Goal: Task Accomplishment & Management: Manage account settings

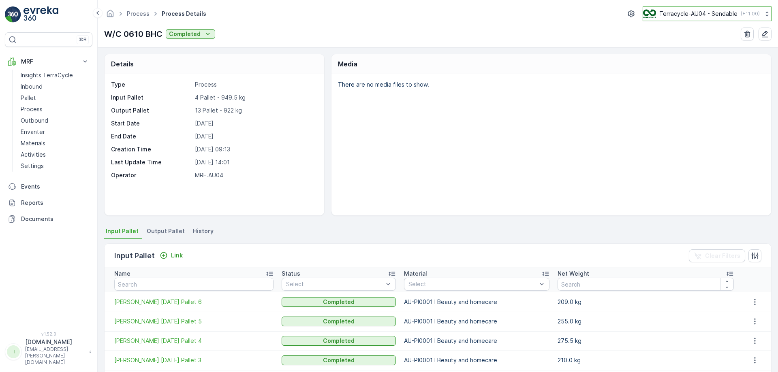
click at [663, 17] on p "Terracycle-AU04 - Sendable" at bounding box center [698, 14] width 78 height 8
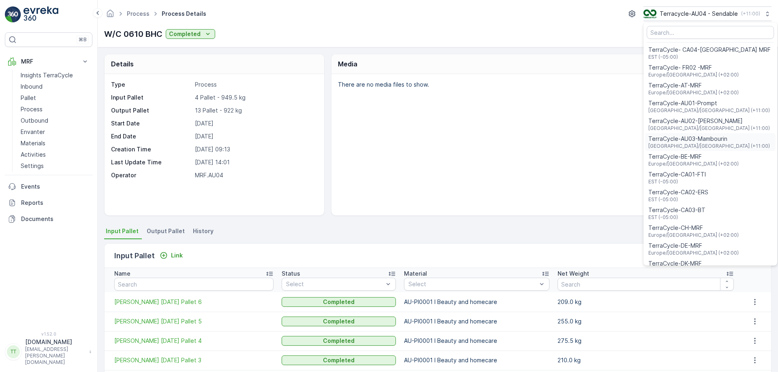
click at [689, 138] on span "TerraCycle-AU03-Mambourin" at bounding box center [709, 139] width 122 height 8
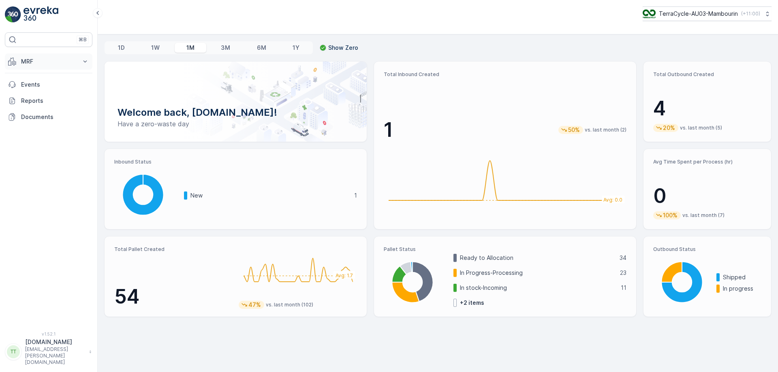
click at [55, 60] on p "MRF" at bounding box center [48, 62] width 55 height 8
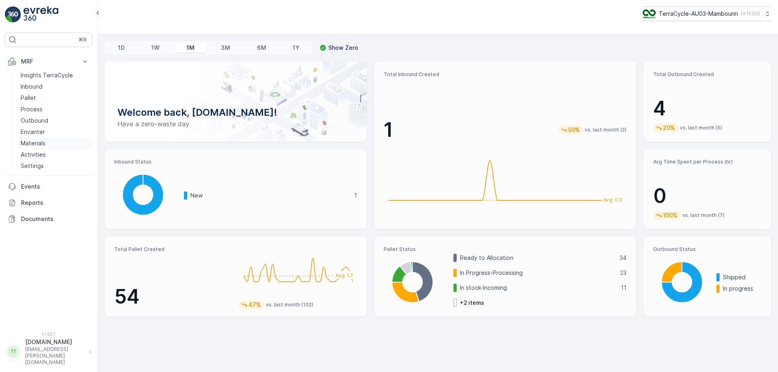
click at [54, 142] on link "Materials" at bounding box center [54, 143] width 75 height 11
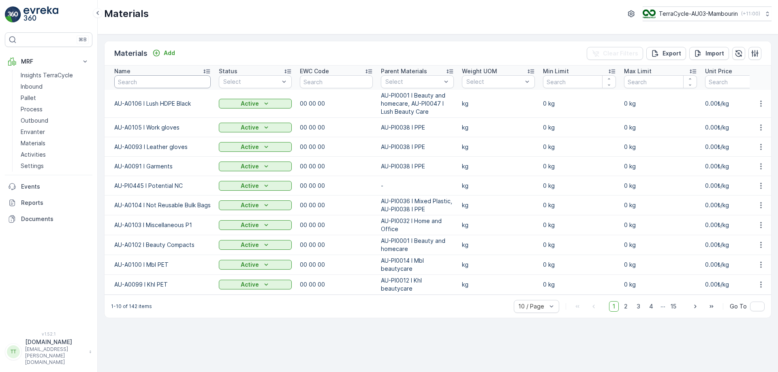
click at [158, 79] on input "text" at bounding box center [162, 81] width 96 height 13
type input "e-wa"
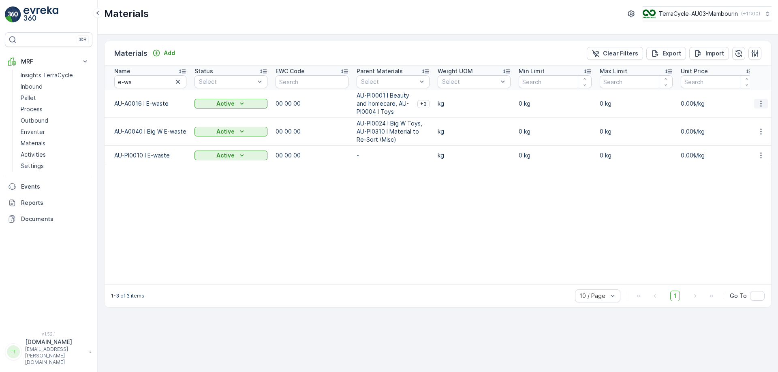
click at [755, 103] on button "button" at bounding box center [761, 104] width 15 height 10
click at [742, 115] on span "Edit Material" at bounding box center [733, 116] width 34 height 8
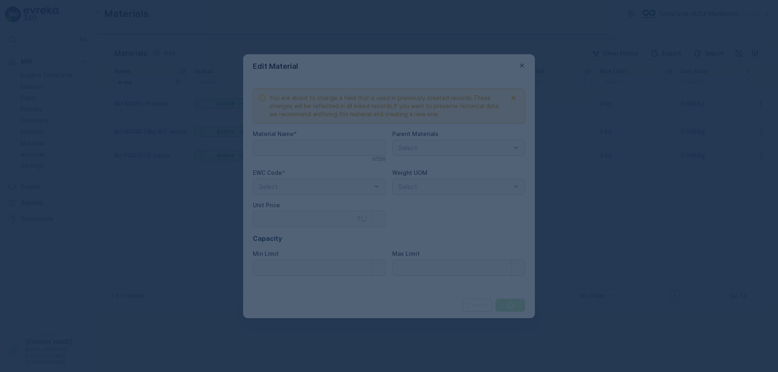
type Name "AU-A0016 I E-waste"
type Price "0"
type Limit "0"
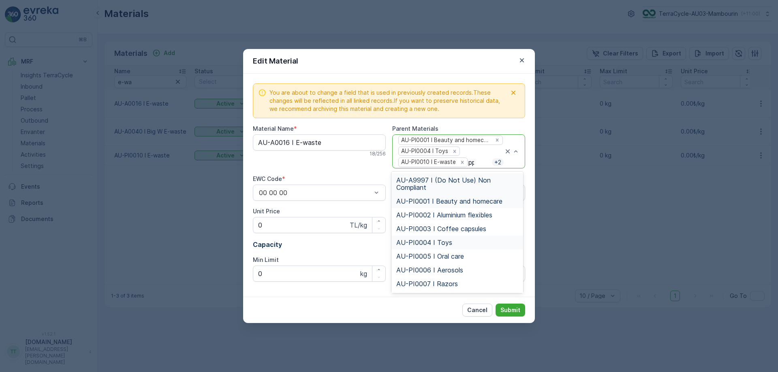
type input "ppe"
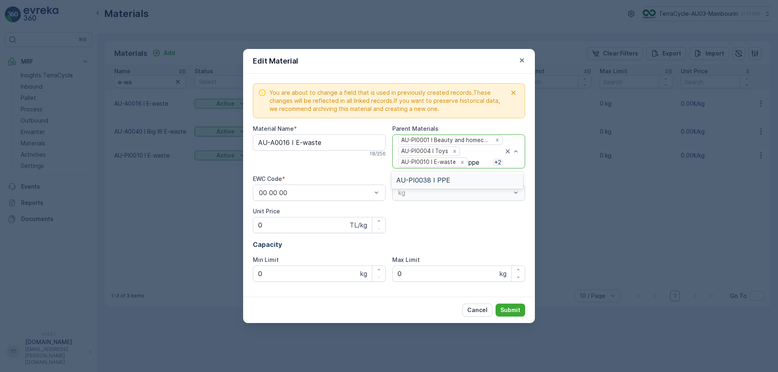
click at [451, 178] on div "AU-PI0038 I PPE" at bounding box center [457, 180] width 122 height 7
click at [513, 306] on p "Submit" at bounding box center [510, 310] width 20 height 8
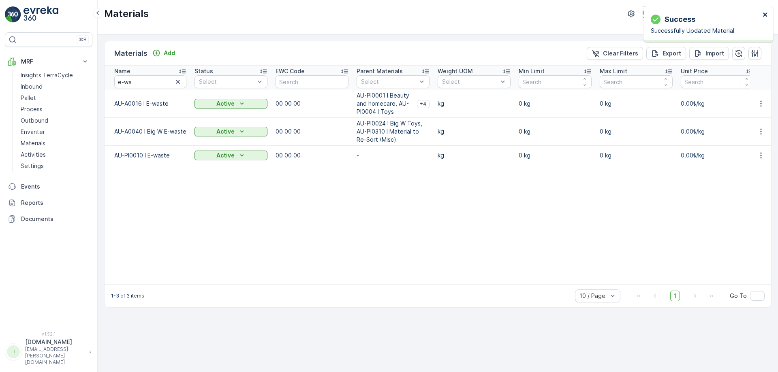
click at [766, 15] on icon "close" at bounding box center [765, 15] width 4 height 4
click at [675, 16] on p "TerraCycle-AU03-Mambourin" at bounding box center [698, 14] width 79 height 8
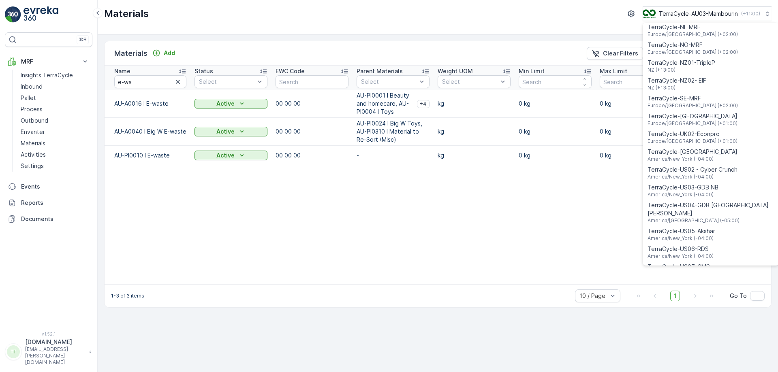
scroll to position [582, 0]
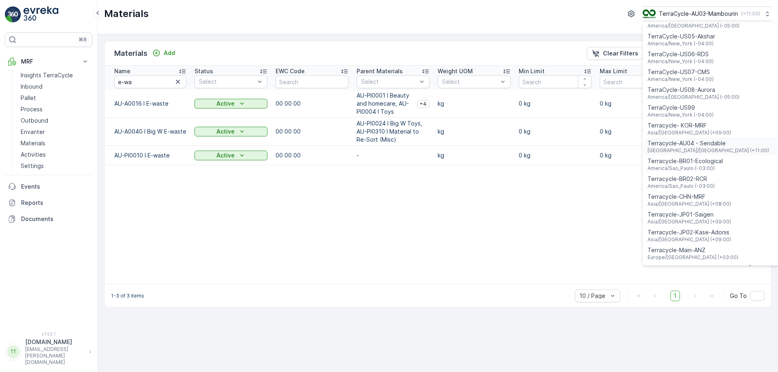
click at [688, 139] on span "Terracycle-AU04 - Sendable" at bounding box center [709, 143] width 122 height 8
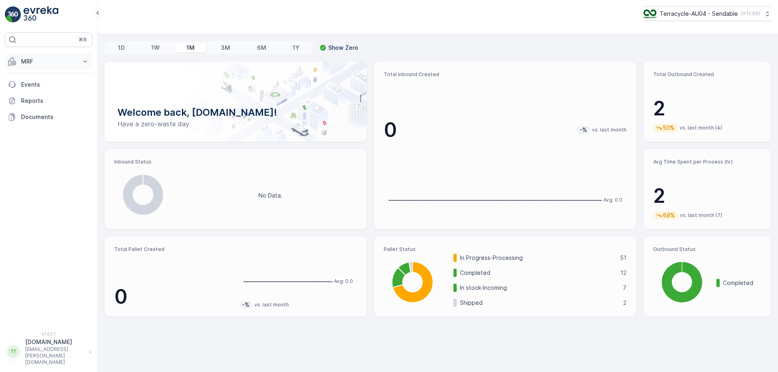
click at [75, 58] on p "MRF" at bounding box center [48, 62] width 55 height 8
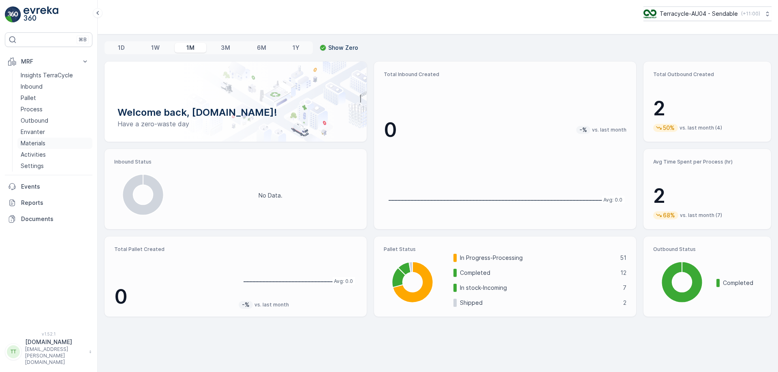
click at [42, 143] on p "Materials" at bounding box center [33, 143] width 25 height 8
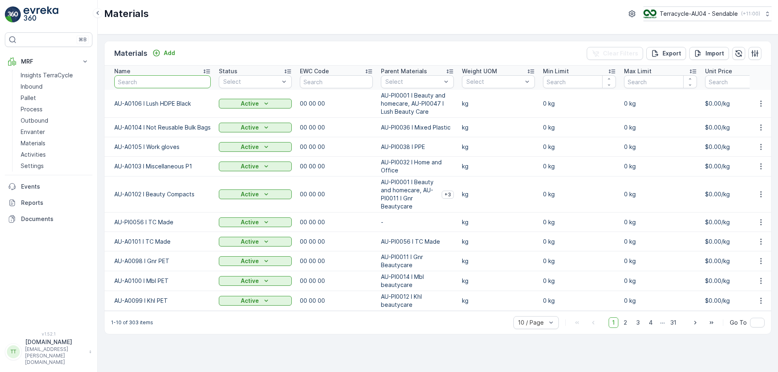
click at [152, 81] on input "text" at bounding box center [162, 81] width 96 height 13
type input "compact"
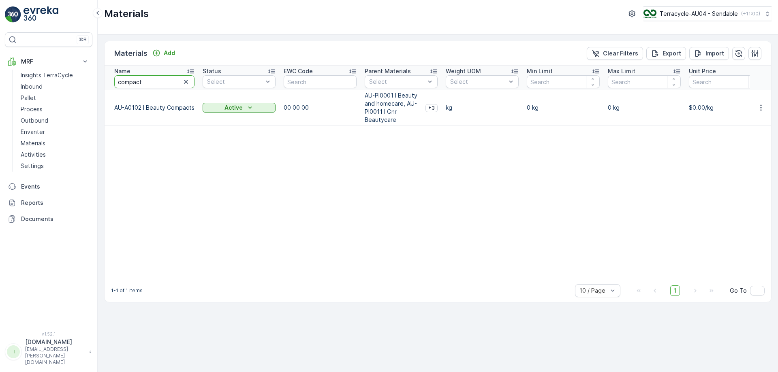
click at [149, 81] on input "compact" at bounding box center [154, 81] width 80 height 13
type input "aer"
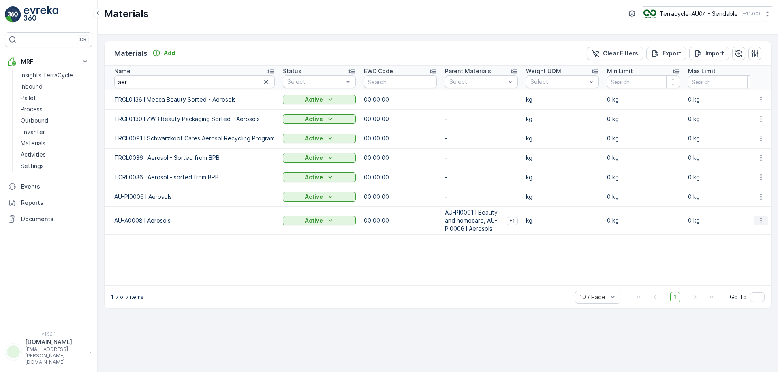
click at [761, 221] on icon "button" at bounding box center [760, 221] width 1 height 6
click at [742, 233] on span "Edit Material" at bounding box center [733, 233] width 34 height 8
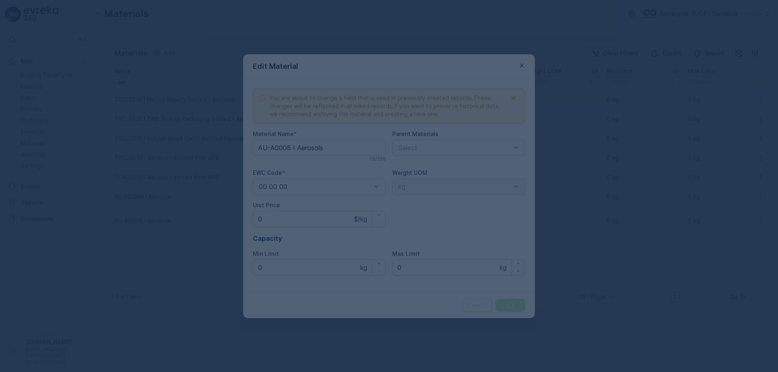
type Name "AU-A0008 I Aerosols"
type Price "0"
type Limit "0"
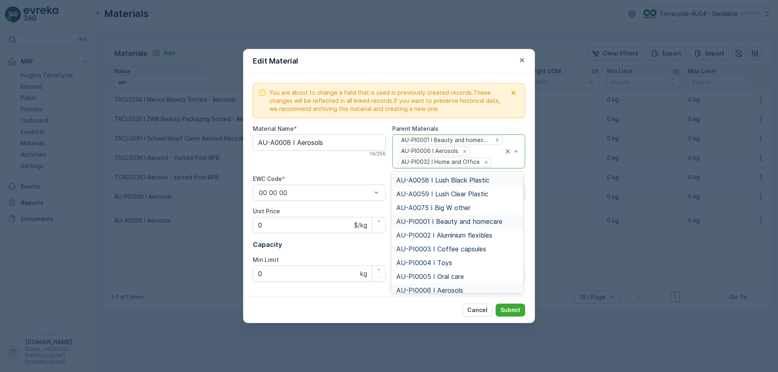
click at [505, 167] on div at bounding box center [512, 151] width 16 height 33
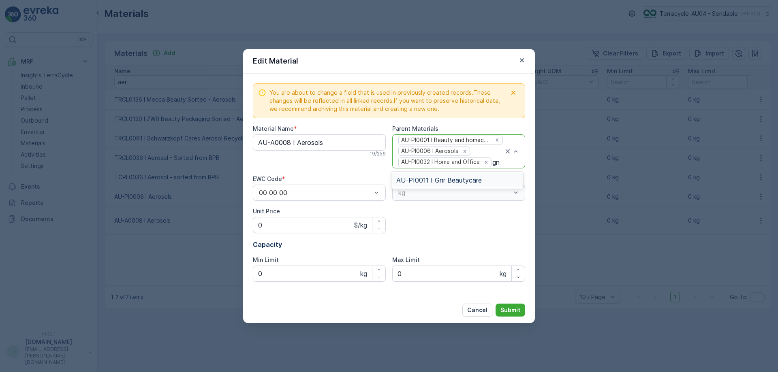
type input "gnr"
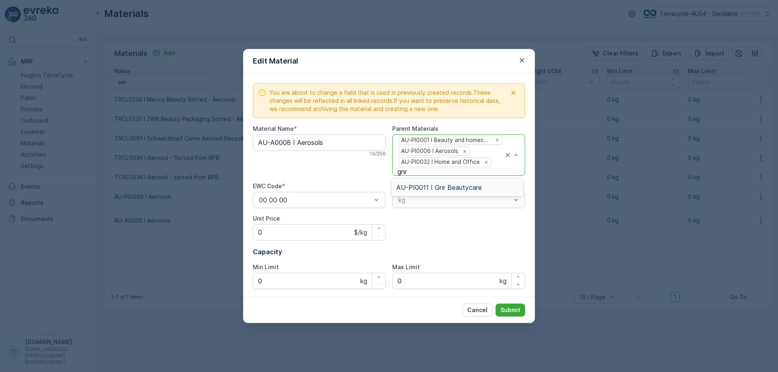
click at [468, 184] on span "AU-PI0011 I Gnr Beautycare" at bounding box center [439, 187] width 86 height 7
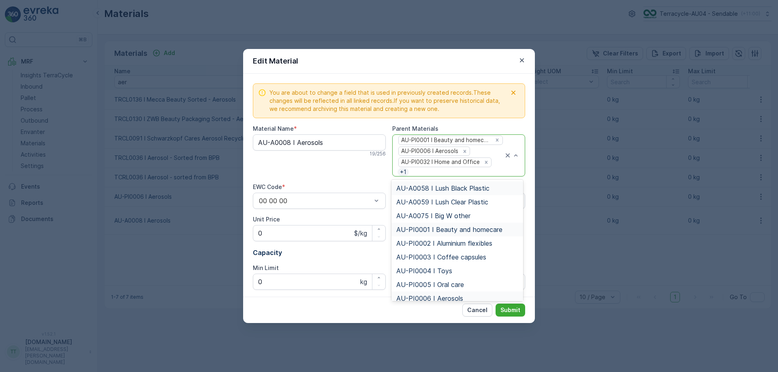
click at [494, 171] on div "AU-PI0001 I Beauty and homecare AU-PI0006 I Aerosols AU-PI0032 I Home and Offic…" at bounding box center [451, 155] width 106 height 41
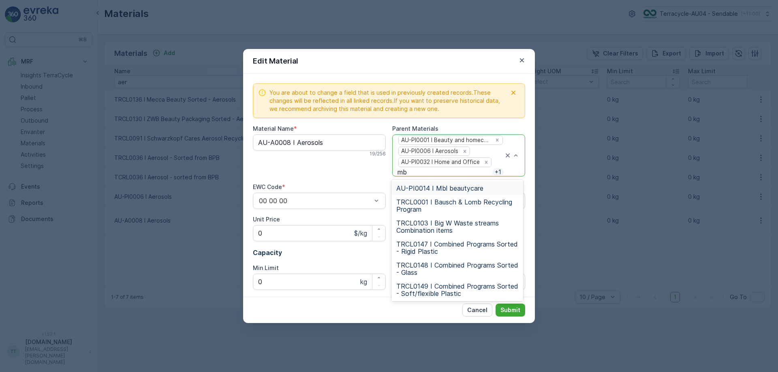
type input "mbl"
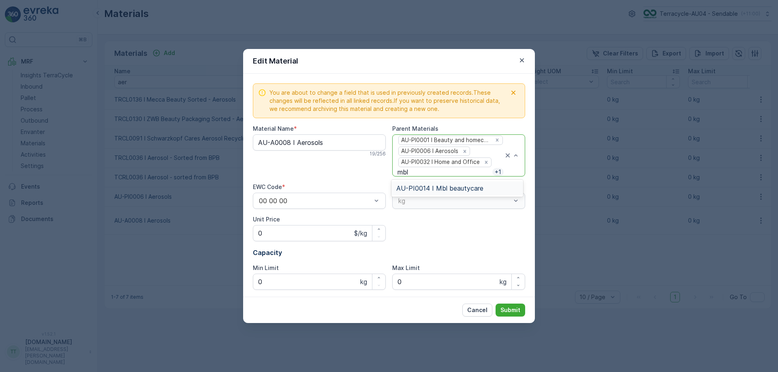
click at [470, 185] on span "AU-PI0014 I Mbl beautycare" at bounding box center [439, 188] width 87 height 7
click at [497, 174] on div "AU-PI0001 I Beauty and homecare AU-PI0006 I Aerosols AU-PI0032 I Home and Offic…" at bounding box center [451, 155] width 106 height 41
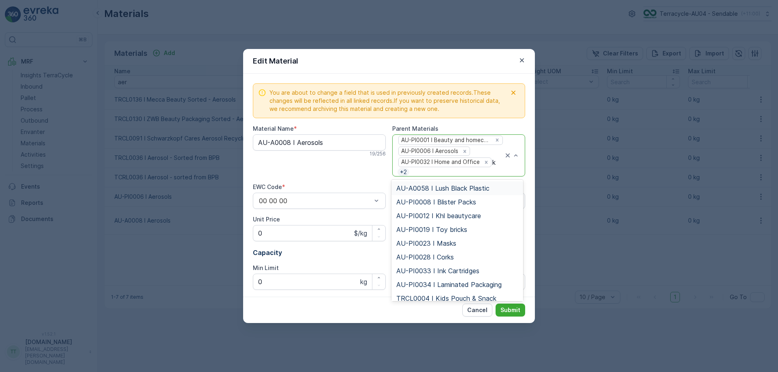
type input "kh"
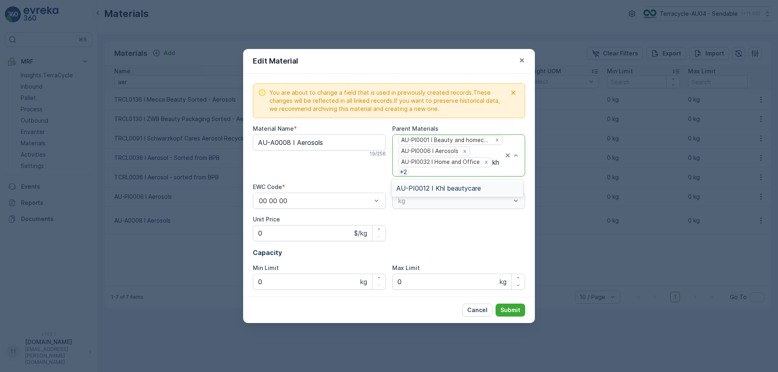
click at [465, 185] on span "AU-PI0012 I Khl beautycare" at bounding box center [438, 188] width 85 height 7
click at [510, 308] on p "Submit" at bounding box center [510, 310] width 20 height 8
